Goal: Transaction & Acquisition: Download file/media

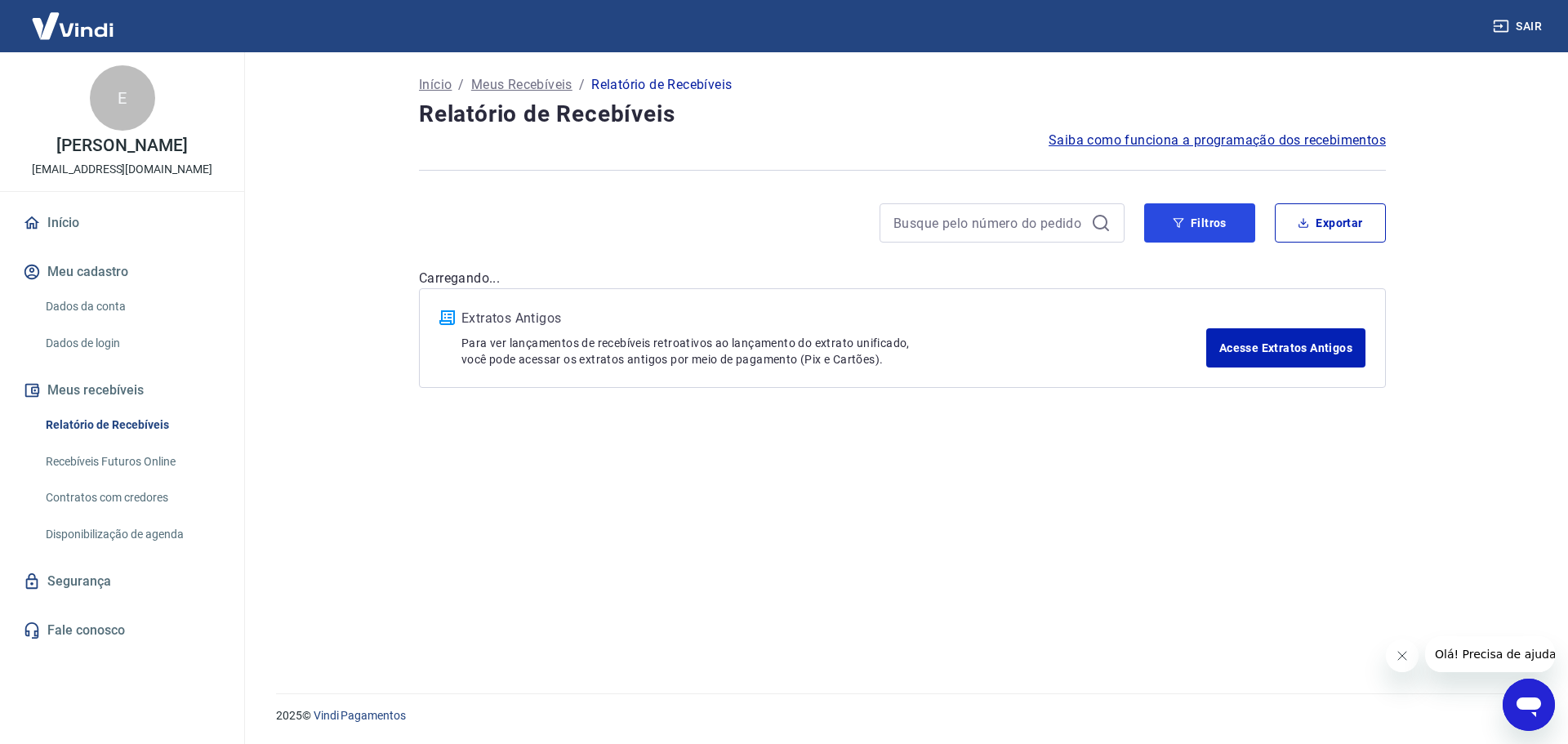
drag, startPoint x: 1211, startPoint y: 232, endPoint x: 1176, endPoint y: 247, distance: 38.1
click at [1211, 232] on button "Filtros" at bounding box center [1199, 223] width 111 height 39
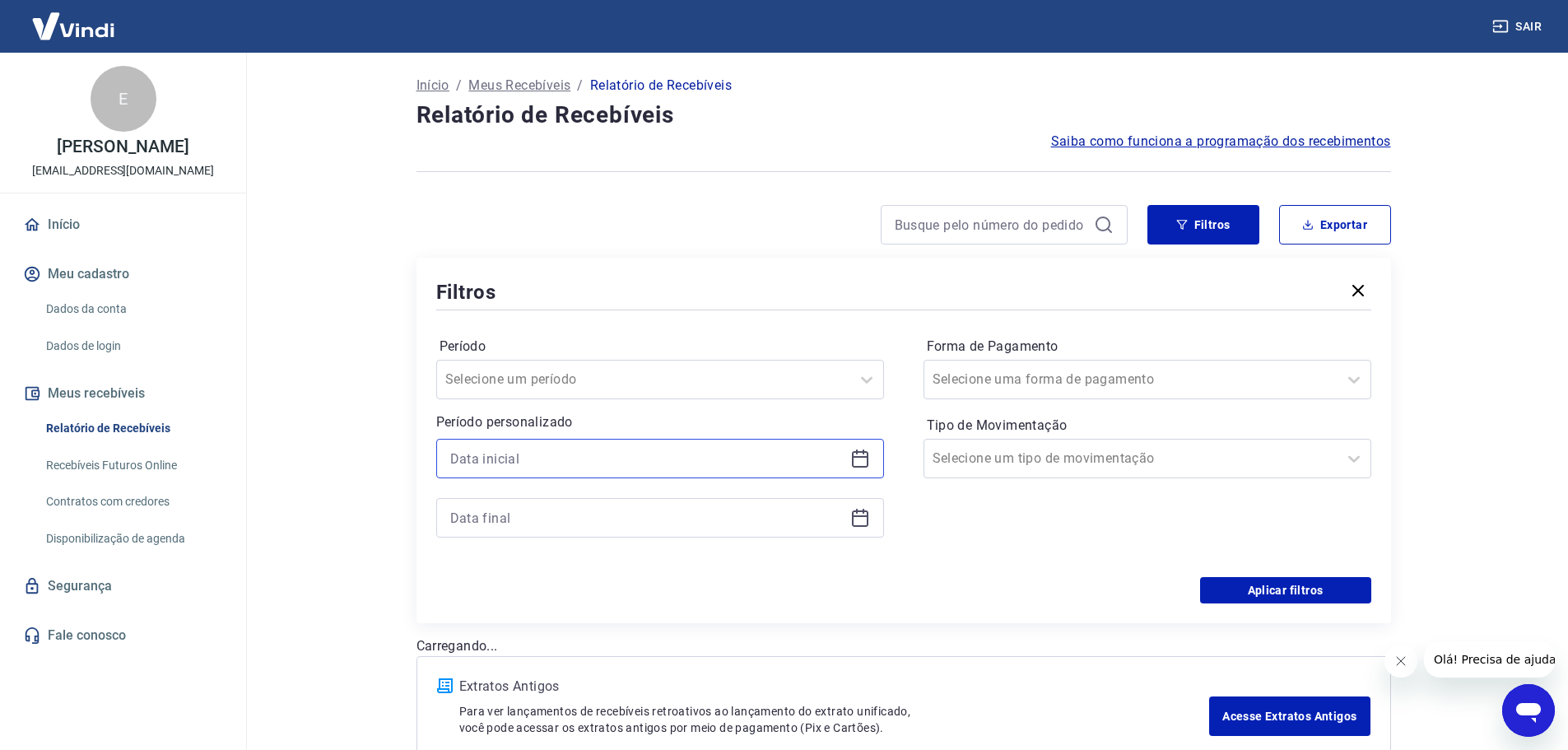
click at [604, 469] on input at bounding box center [647, 458] width 394 height 25
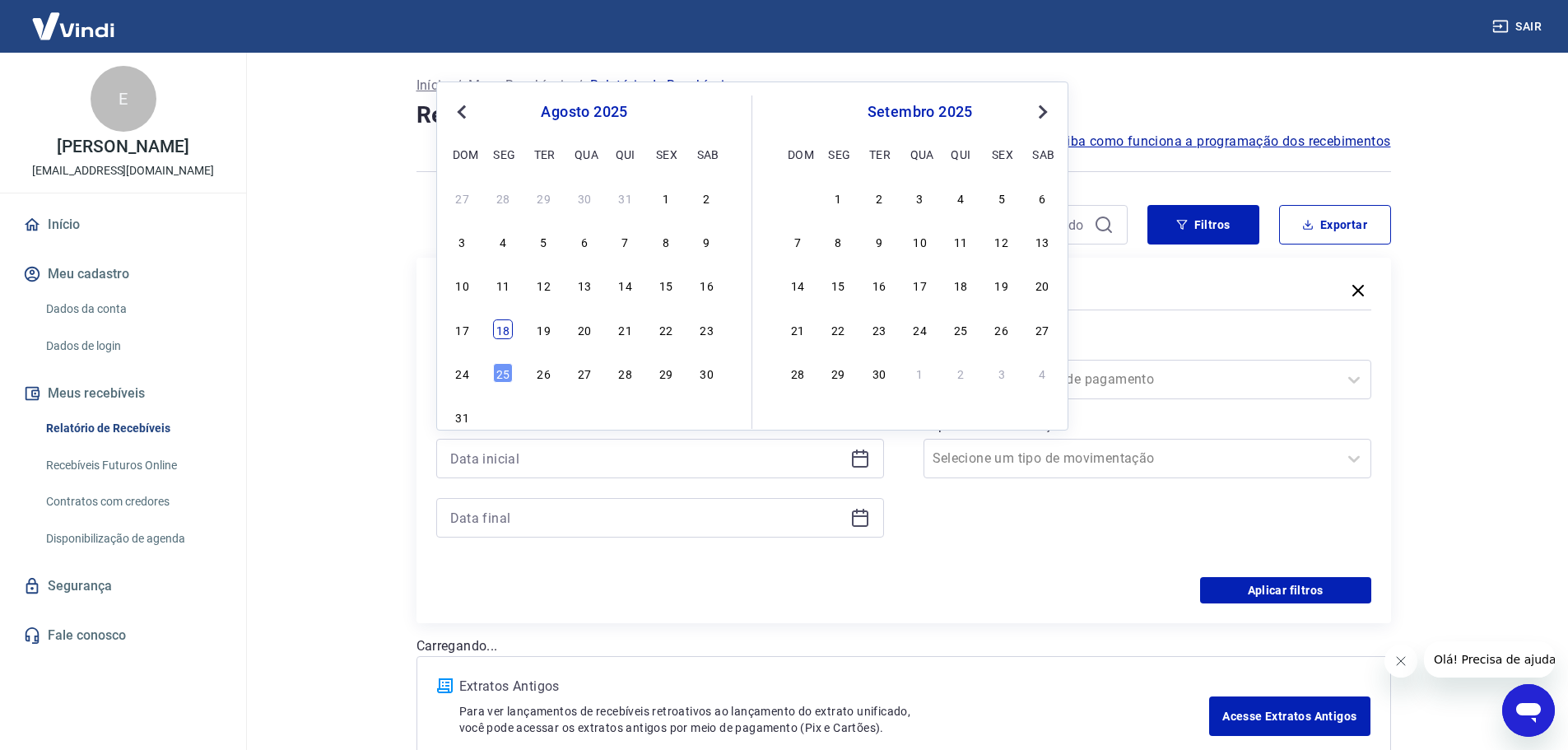
click at [505, 338] on div "18" at bounding box center [503, 329] width 20 height 20
type input "[DATE]"
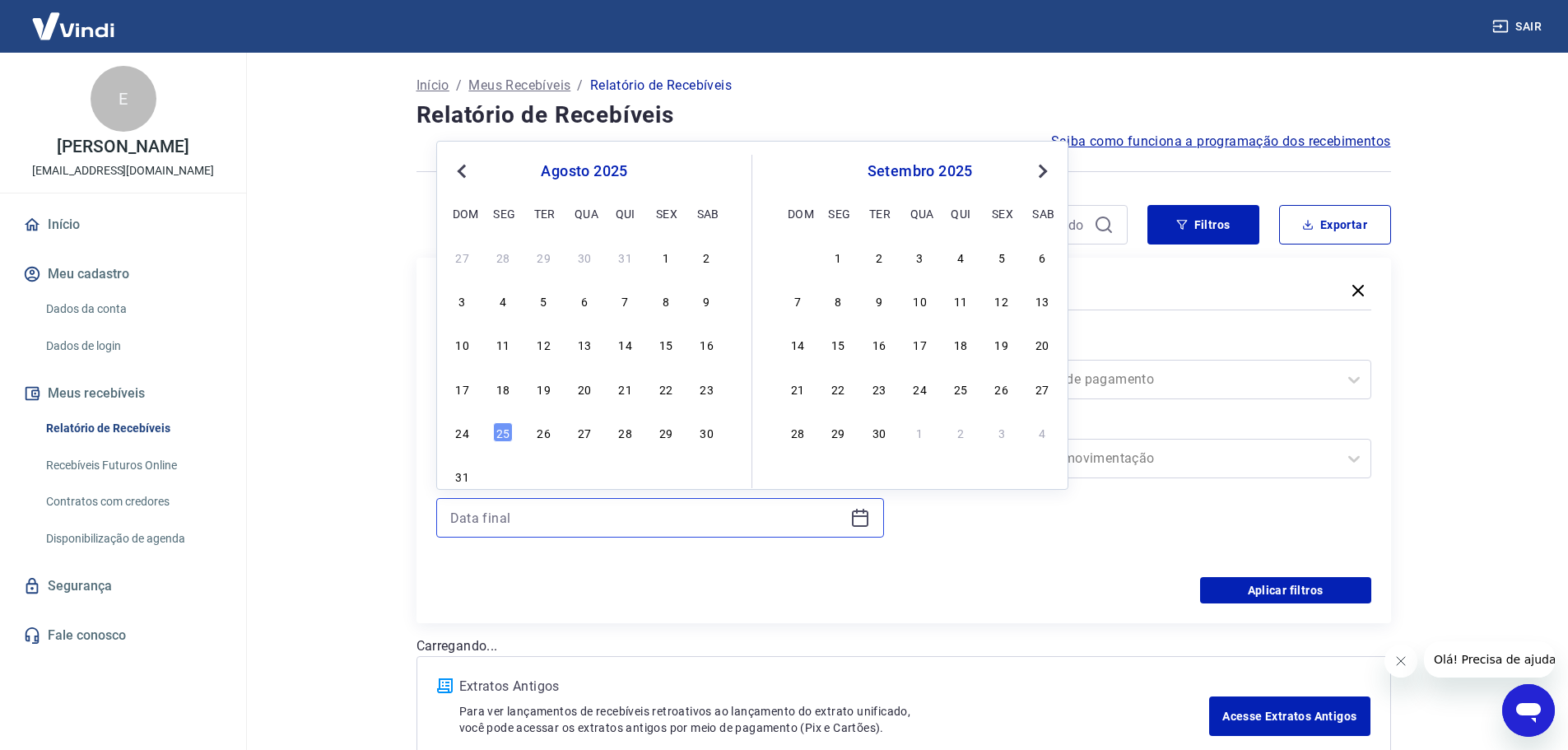
click at [643, 522] on input at bounding box center [647, 517] width 394 height 25
click at [508, 433] on div "25" at bounding box center [503, 433] width 20 height 20
type input "[DATE]"
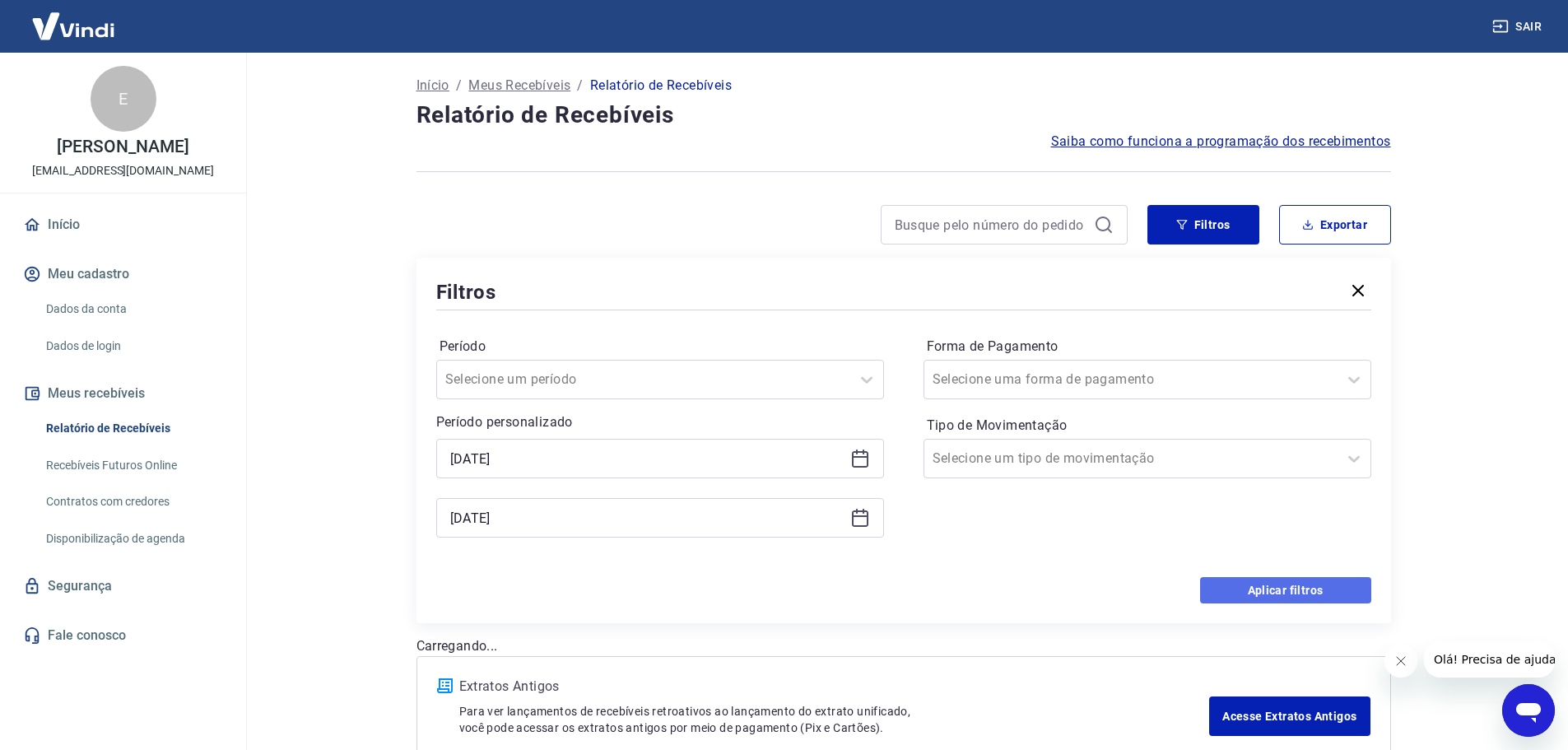
click at [1317, 589] on button "Aplicar filtros" at bounding box center [1285, 590] width 172 height 27
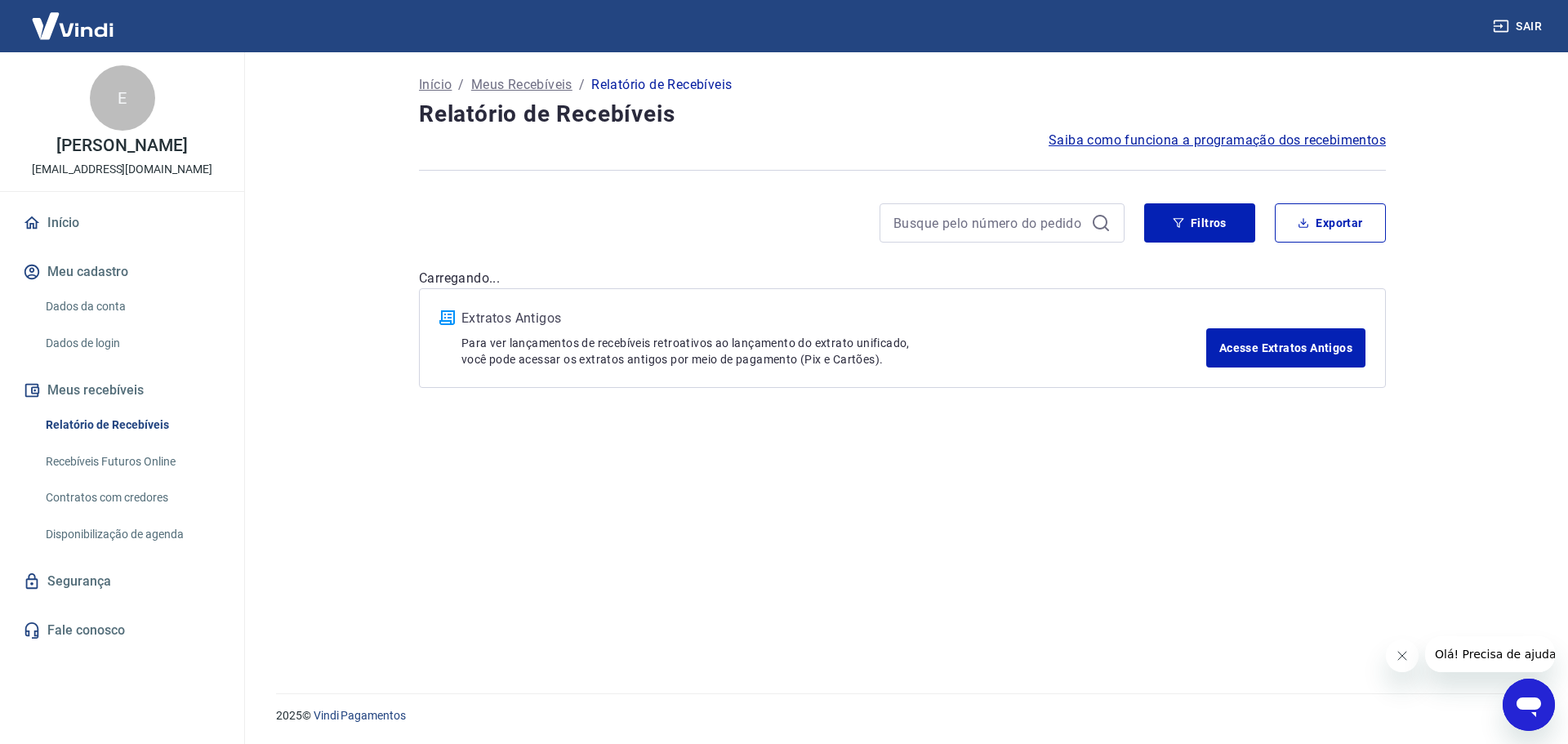
drag, startPoint x: 1402, startPoint y: 655, endPoint x: 2730, endPoint y: 1286, distance: 1470.3
click at [1402, 655] on icon "Fechar mensagem da empresa" at bounding box center [1402, 655] width 8 height 8
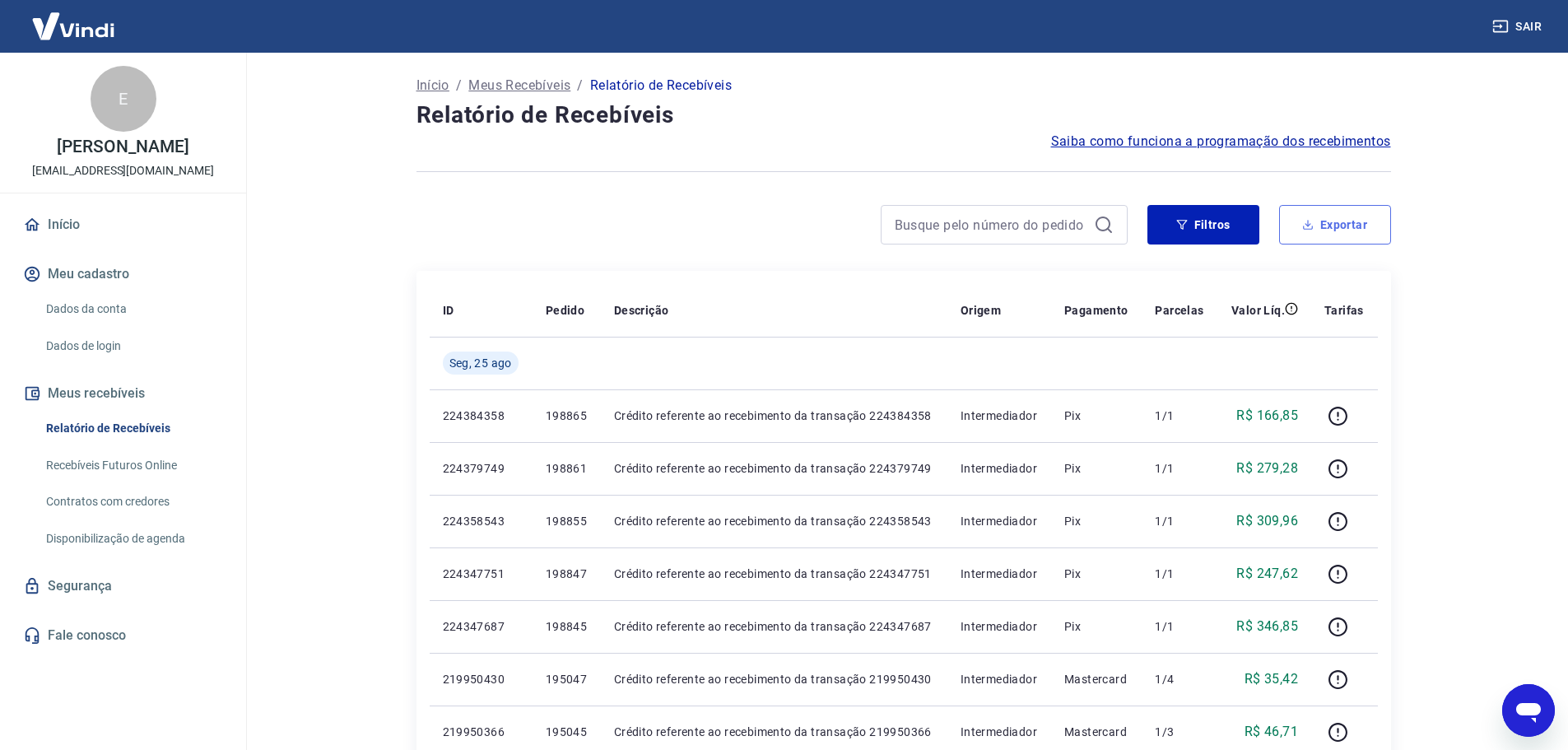
click at [1354, 228] on button "Exportar" at bounding box center [1334, 225] width 112 height 40
type input "[DATE]"
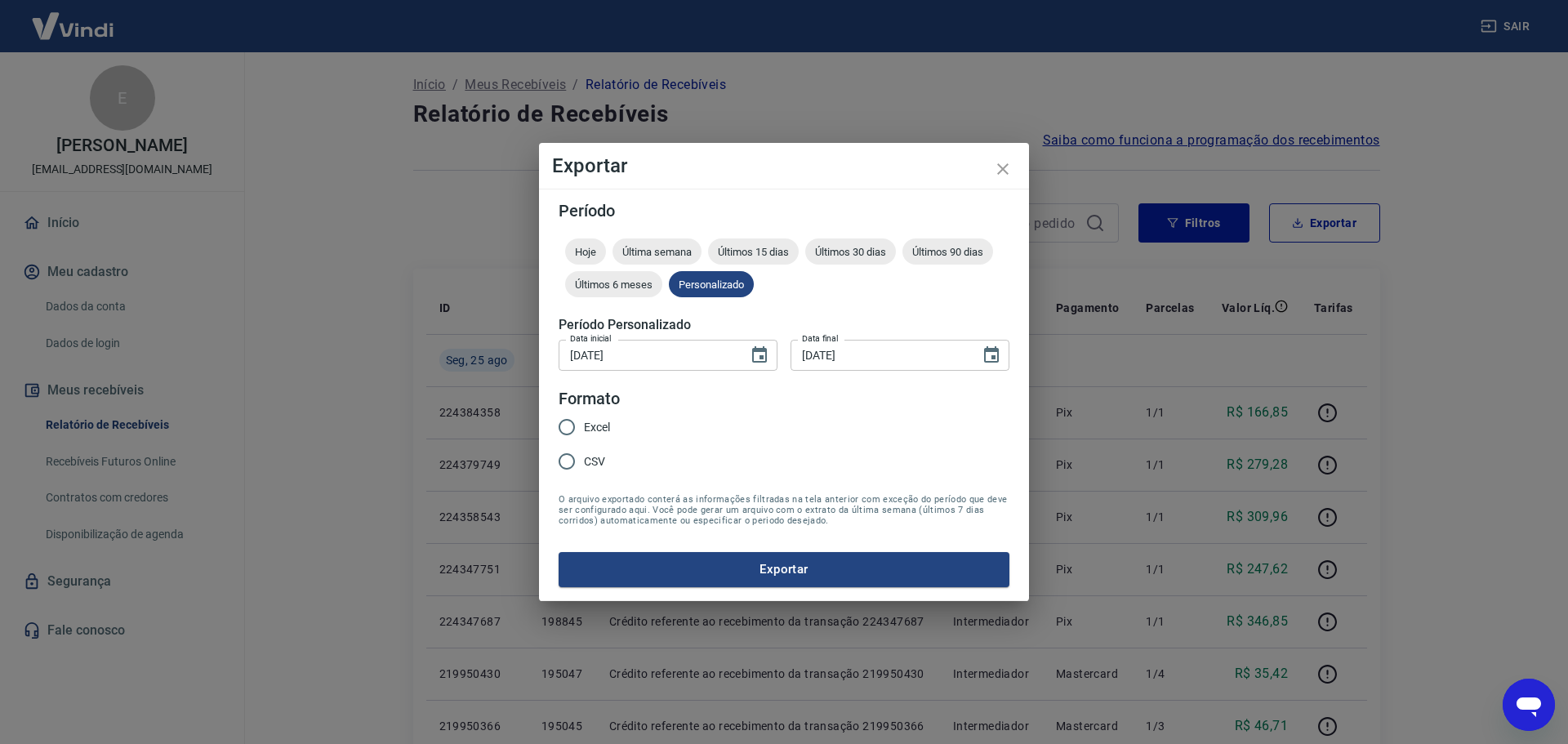
click at [573, 429] on input "Excel" at bounding box center [566, 427] width 34 height 34
radio input "true"
click at [763, 559] on button "Exportar" at bounding box center [784, 569] width 451 height 34
